Goal: Navigation & Orientation: Find specific page/section

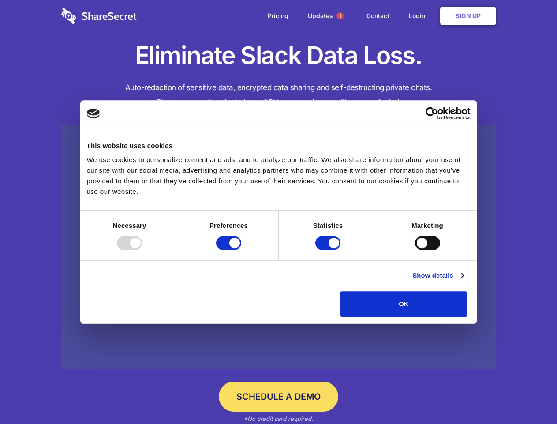
click at [142, 250] on div at bounding box center [129, 243] width 25 height 14
click at [241, 250] on input "Preferences" at bounding box center [228, 243] width 25 height 14
checkbox input "false"
click at [329, 250] on input "Statistics" at bounding box center [328, 243] width 25 height 14
checkbox input "false"
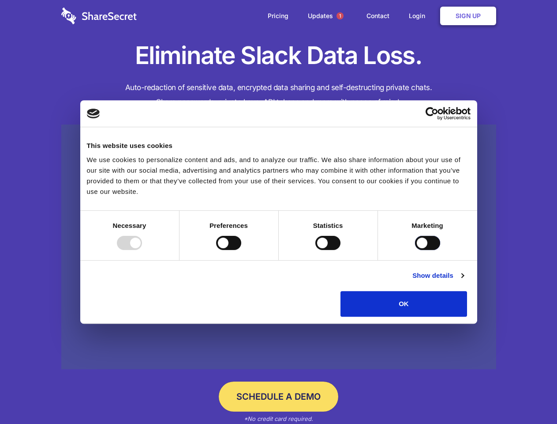
click at [415, 250] on input "Marketing" at bounding box center [427, 243] width 25 height 14
checkbox input "true"
click at [464, 281] on link "Show details" at bounding box center [438, 275] width 51 height 11
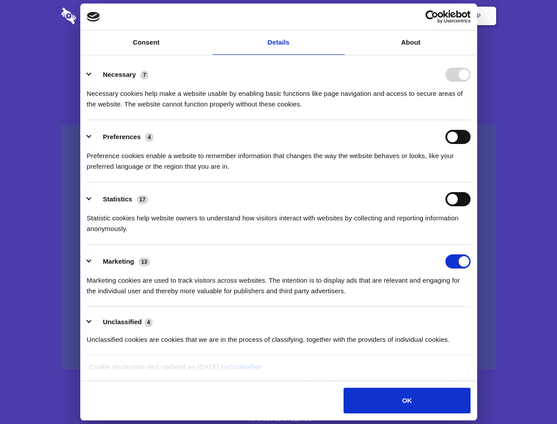
click at [471, 120] on li "Necessary 7 Necessary cookies help make a website usable by enabling basic func…" at bounding box center [279, 89] width 384 height 62
click at [340, 16] on span "1" at bounding box center [340, 15] width 7 height 7
